Goal: Task Accomplishment & Management: Manage account settings

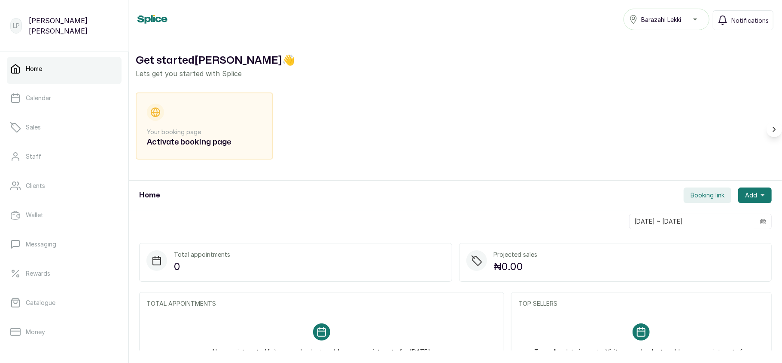
click at [678, 15] on span "Barazahi Lekki" at bounding box center [661, 19] width 40 height 9
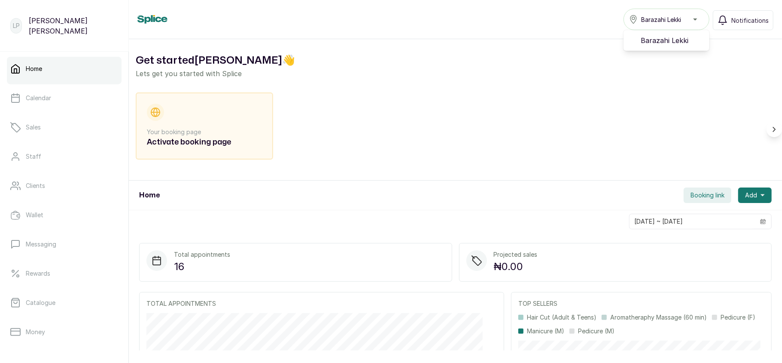
click at [678, 15] on span "Barazahi Lekki" at bounding box center [661, 19] width 40 height 9
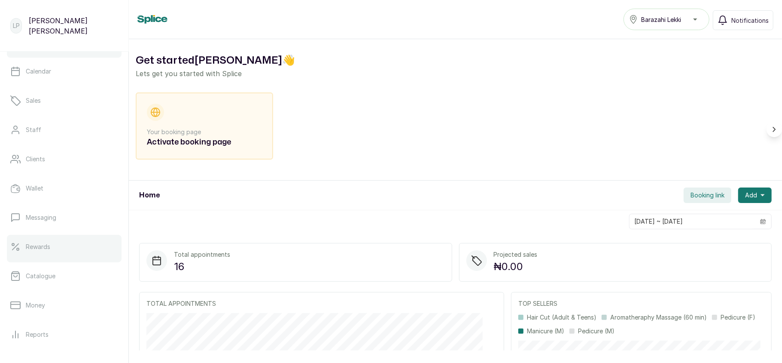
scroll to position [26, 0]
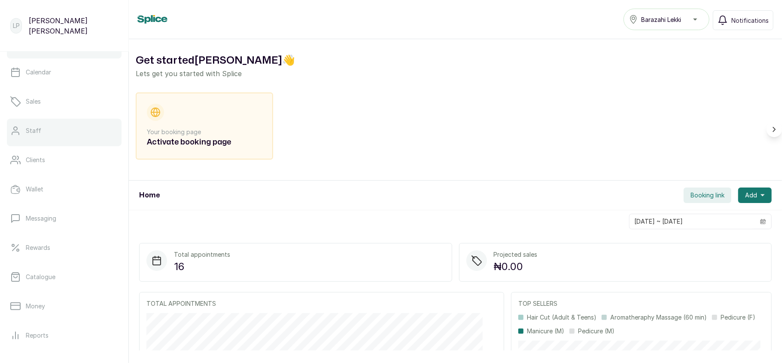
click at [52, 144] on div at bounding box center [64, 144] width 115 height 3
click at [71, 131] on link "Staff" at bounding box center [64, 131] width 115 height 24
